Goal: Navigation & Orientation: Find specific page/section

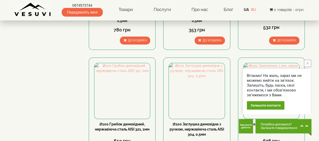
scroll to position [255, 0]
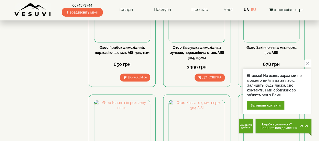
click at [306, 61] on button "close button" at bounding box center [307, 63] width 7 height 7
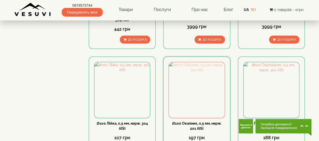
scroll to position [637, 0]
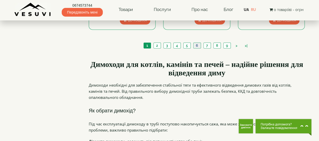
click at [198, 43] on link "6" at bounding box center [196, 45] width 7 height 5
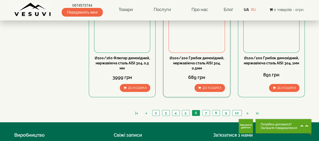
scroll to position [615, 0]
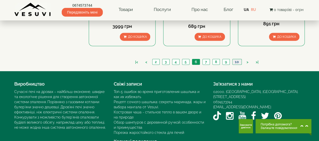
click at [234, 59] on link "10" at bounding box center [236, 61] width 9 height 5
